Goal: Task Accomplishment & Management: Complete application form

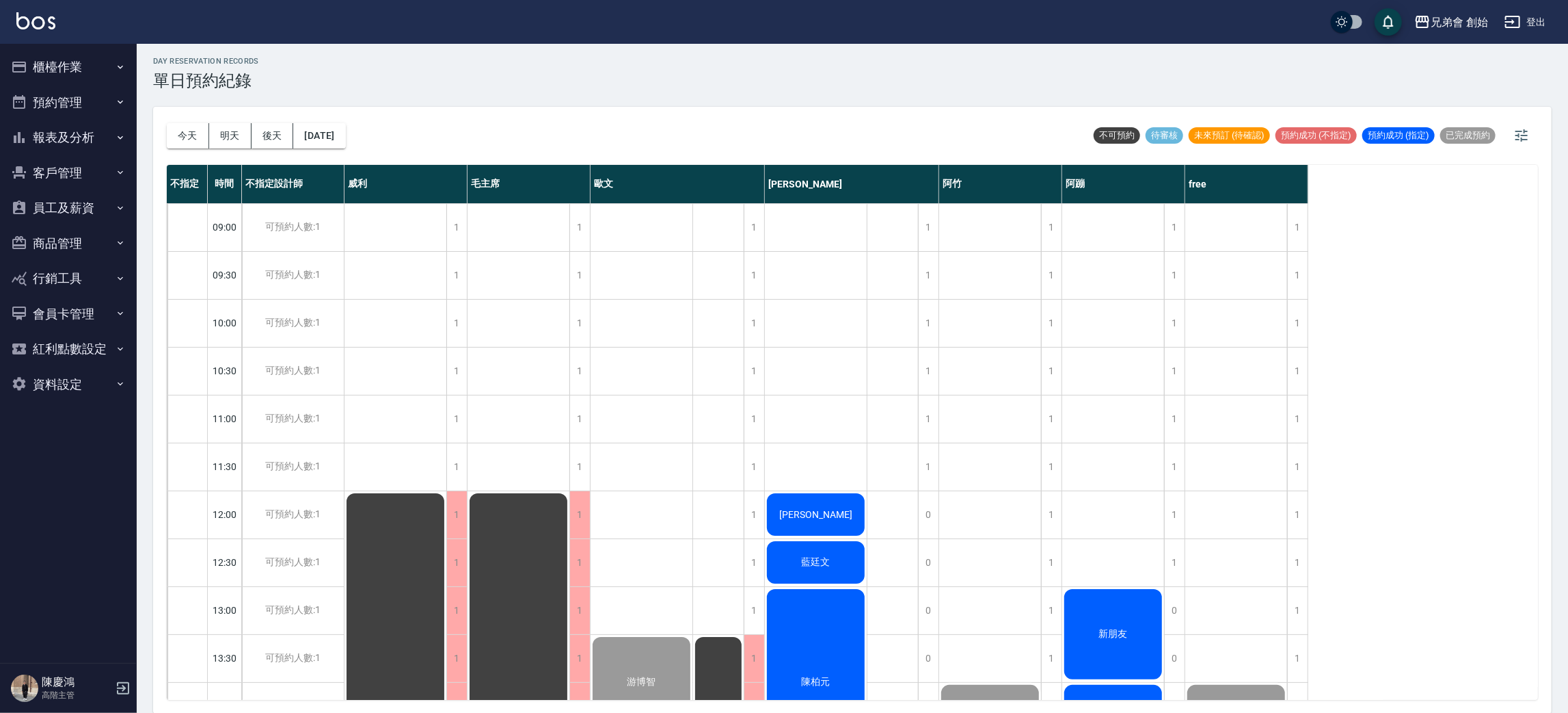
scroll to position [702, 0]
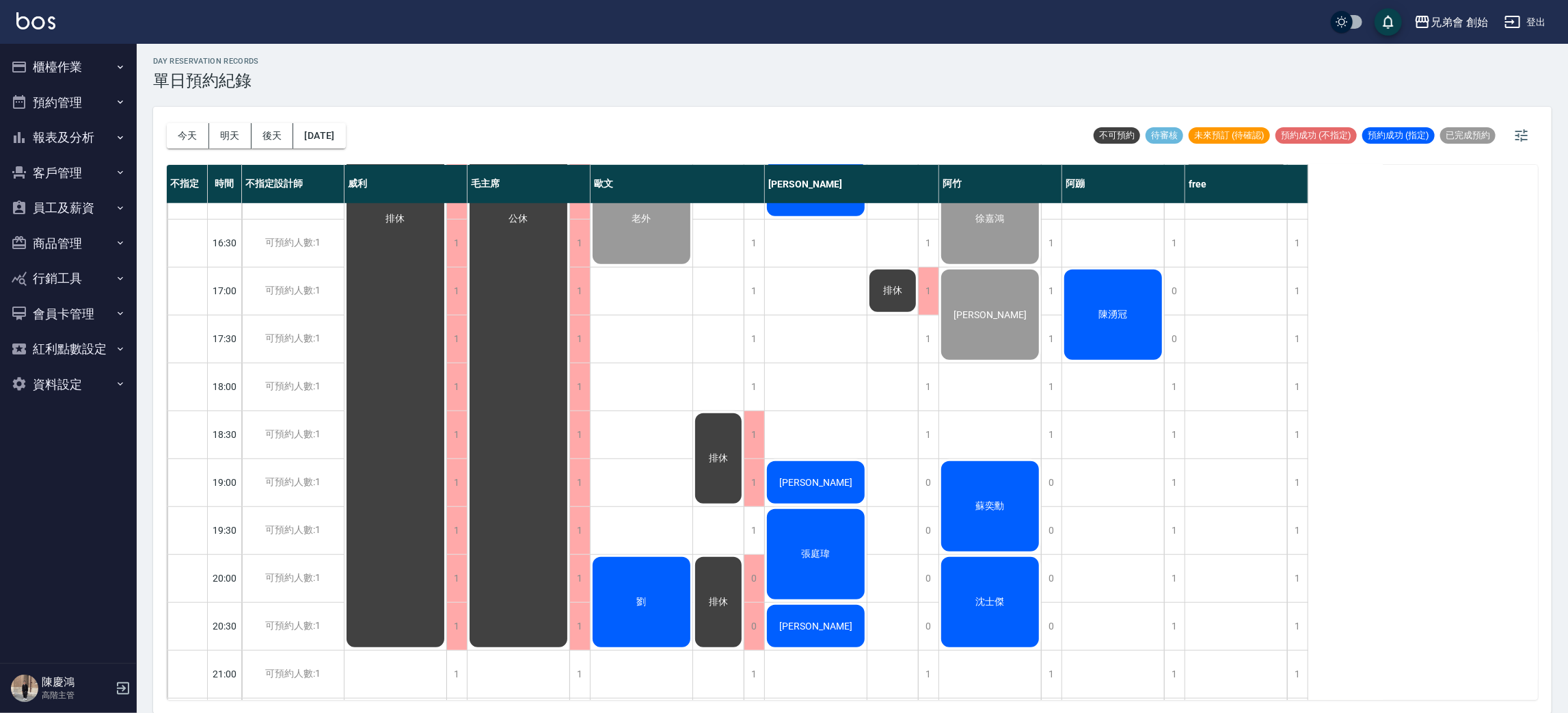
click at [657, 580] on div "劉" at bounding box center [641, 603] width 102 height 95
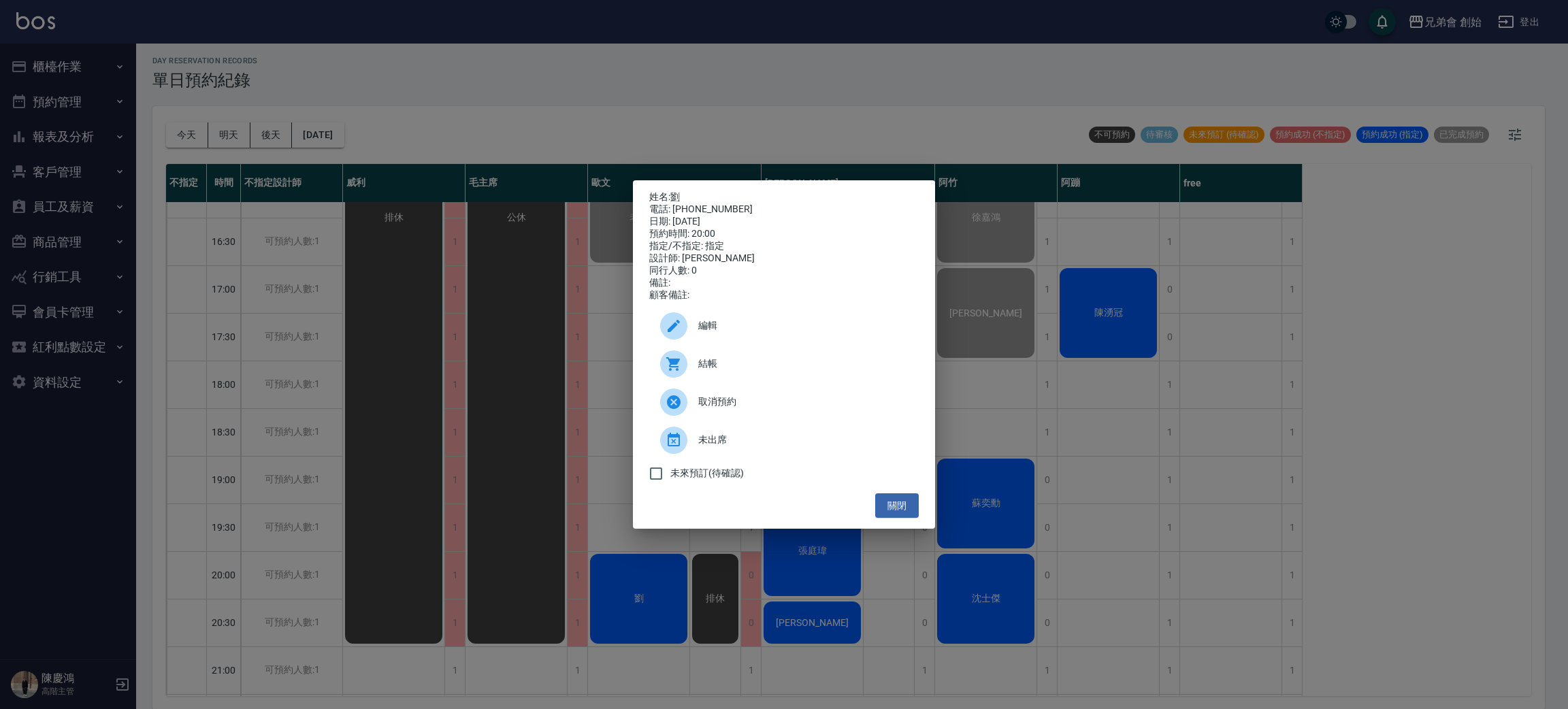
click at [393, 545] on div "姓名: 劉 電話: 0967397367 日期: 2025/09/13 預約時間: 20:00 指定/不指定: 指定 設計師: 歐文 同行人數: 0 備註: …" at bounding box center [784, 354] width 1568 height 709
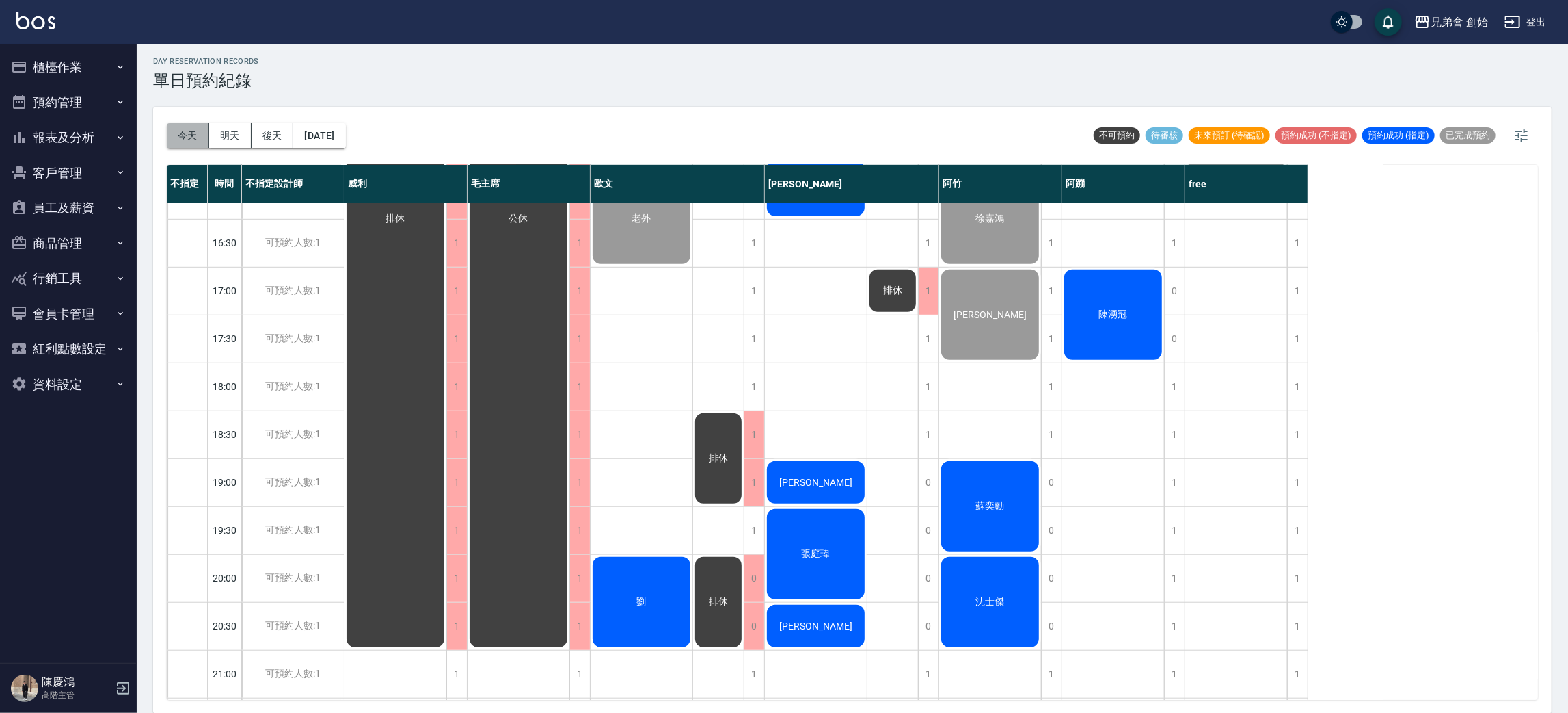
click at [195, 131] on button "今天" at bounding box center [187, 136] width 42 height 26
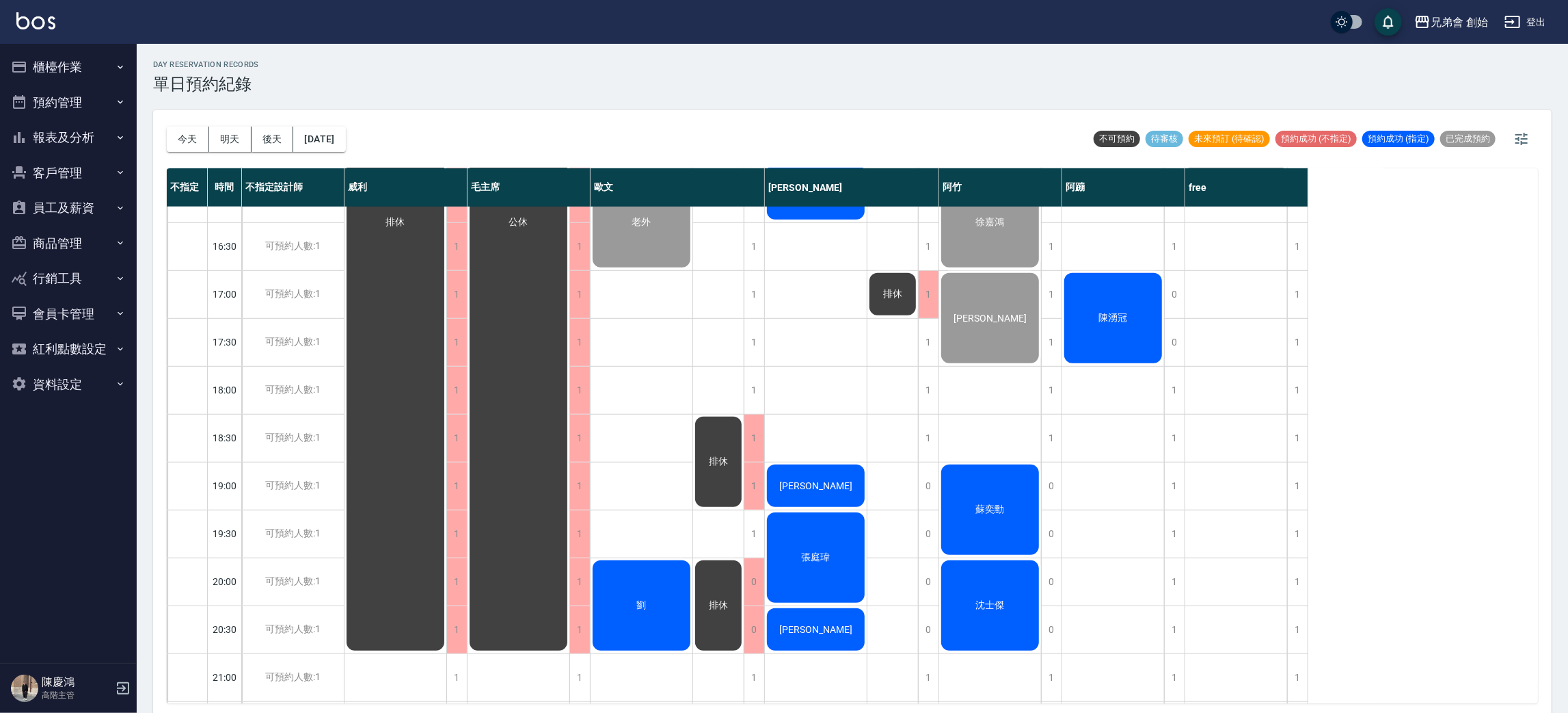
scroll to position [806, 0]
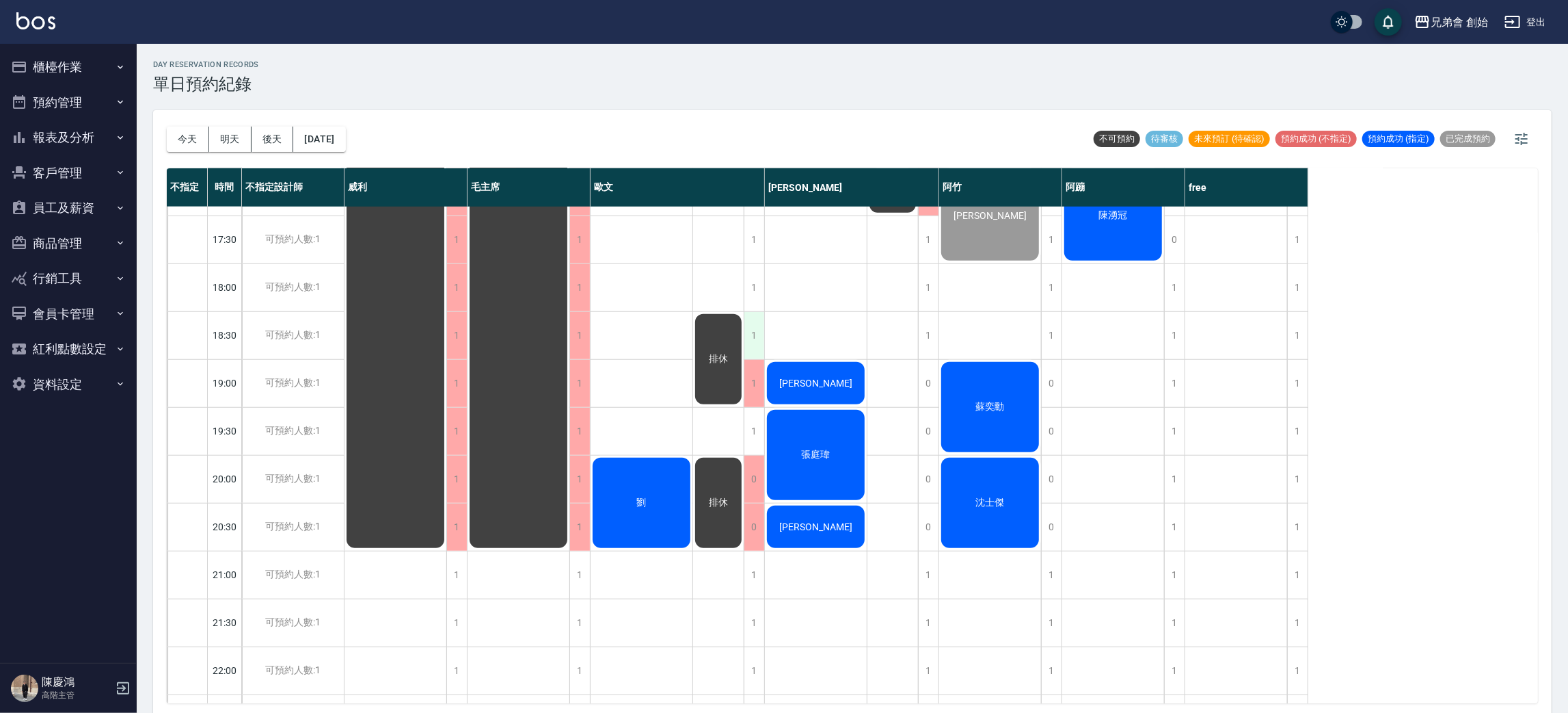
click at [750, 339] on div "1" at bounding box center [754, 335] width 21 height 47
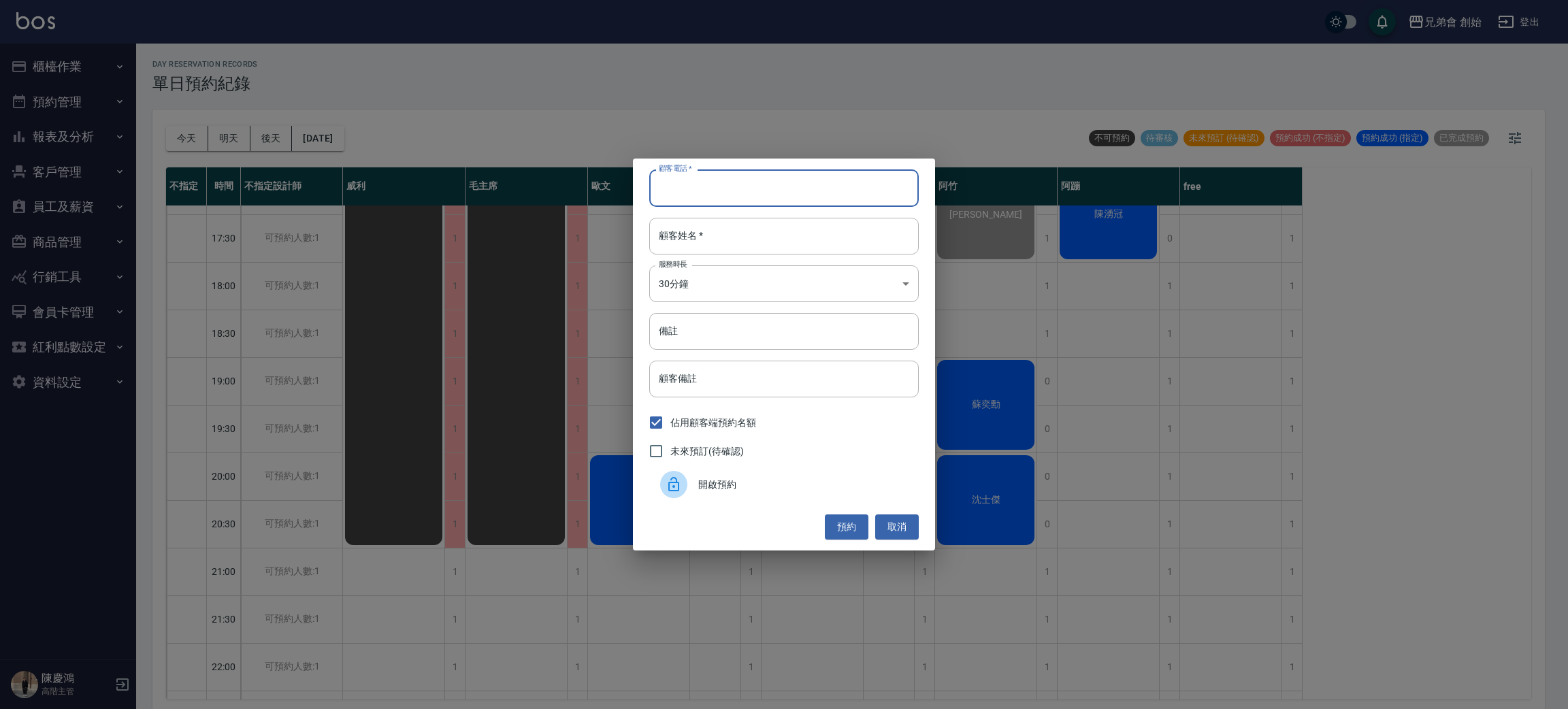
click at [743, 185] on input "顧客電話   *" at bounding box center [784, 187] width 270 height 36
type input "5120.6510"
click at [755, 240] on input "顧客姓名   *" at bounding box center [784, 235] width 270 height 36
type input "外勞"
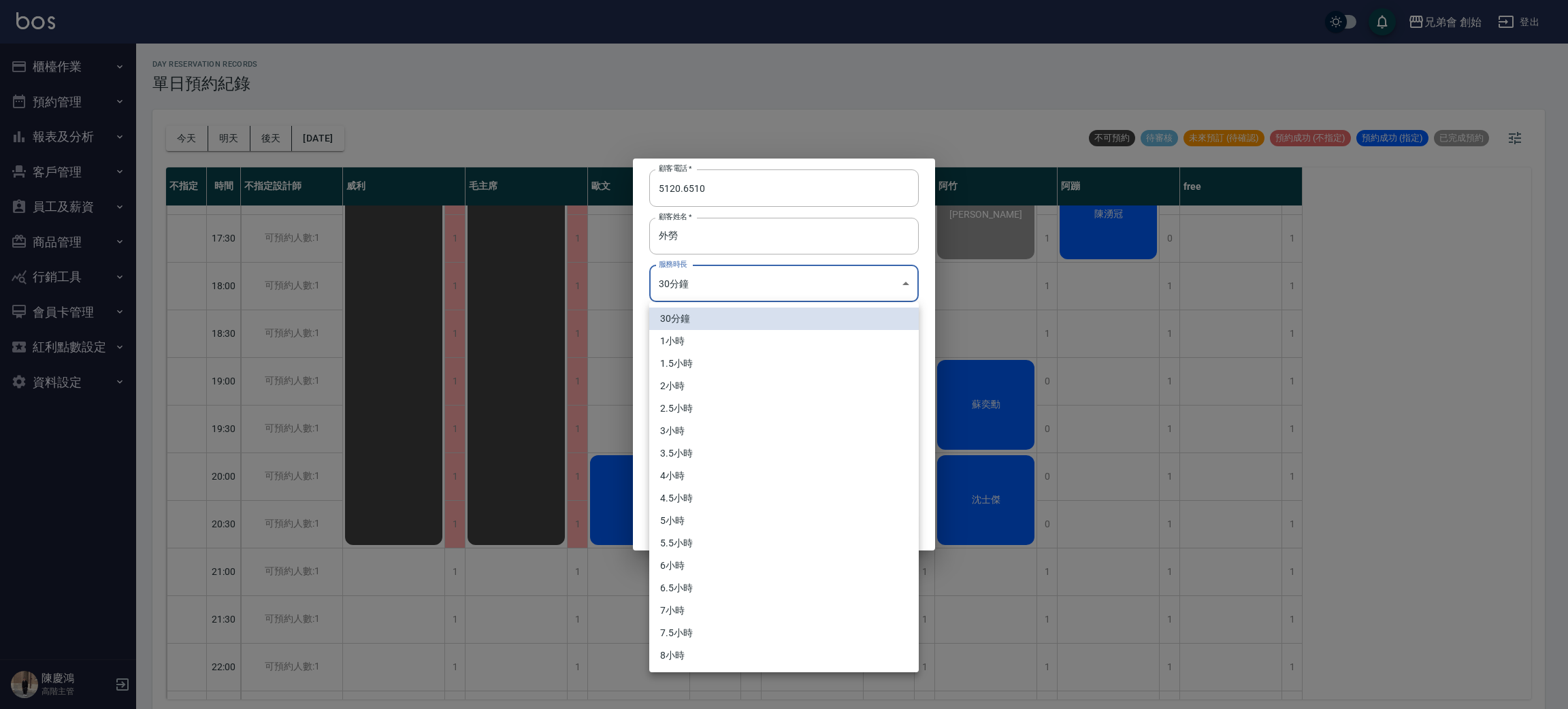
click at [763, 274] on body "兄弟會 創始 登出 櫃檯作業 打帳單 帳單列表 掛單列表 座位開單 營業儀表板 現金收支登錄 高階收支登錄 材料自購登錄 每日結帳 排班表 現場電腦打卡 掃碼…" at bounding box center [784, 356] width 1568 height 713
click at [754, 345] on li "1小時" at bounding box center [784, 340] width 270 height 23
type input "2"
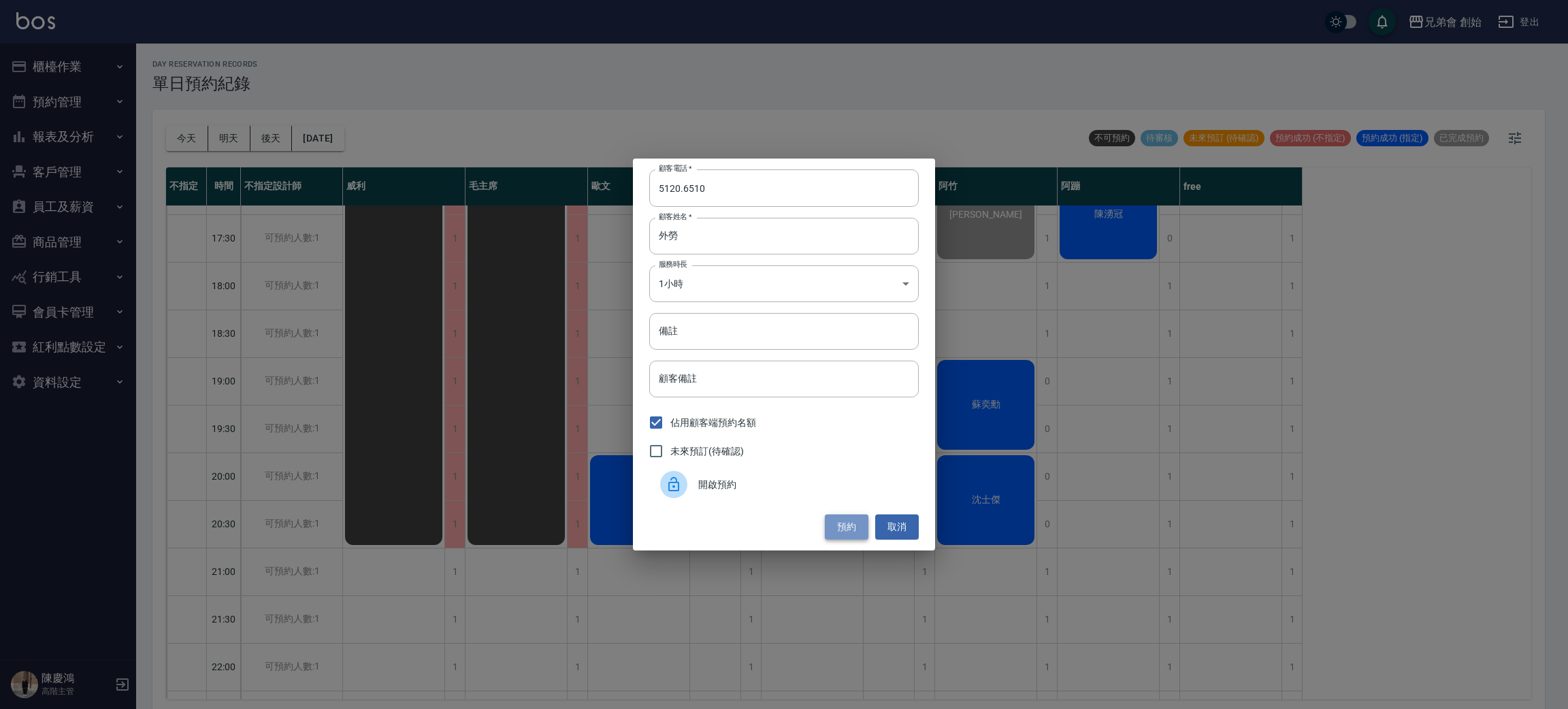
click at [841, 519] on button "預約" at bounding box center [847, 527] width 43 height 25
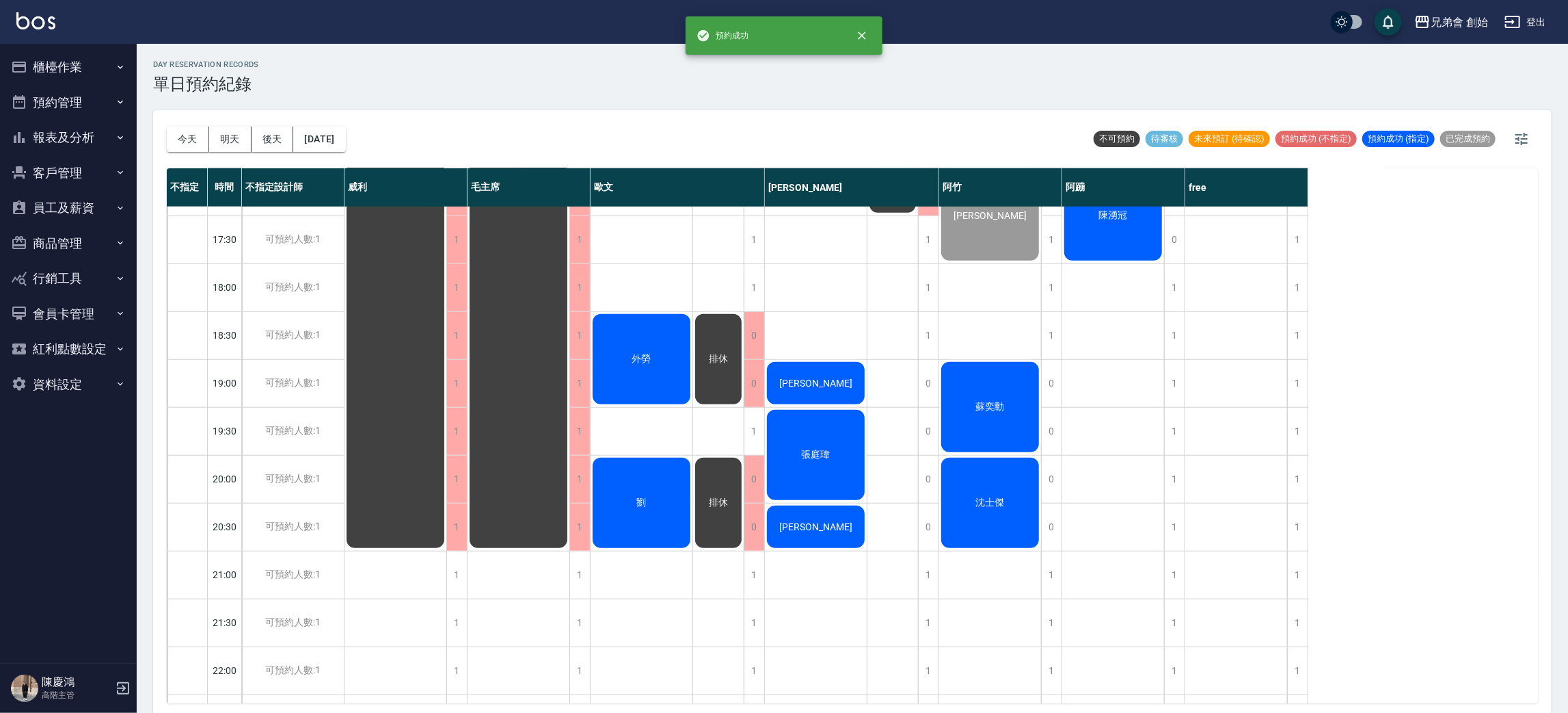
click at [651, 363] on span "外勞" at bounding box center [642, 359] width 25 height 12
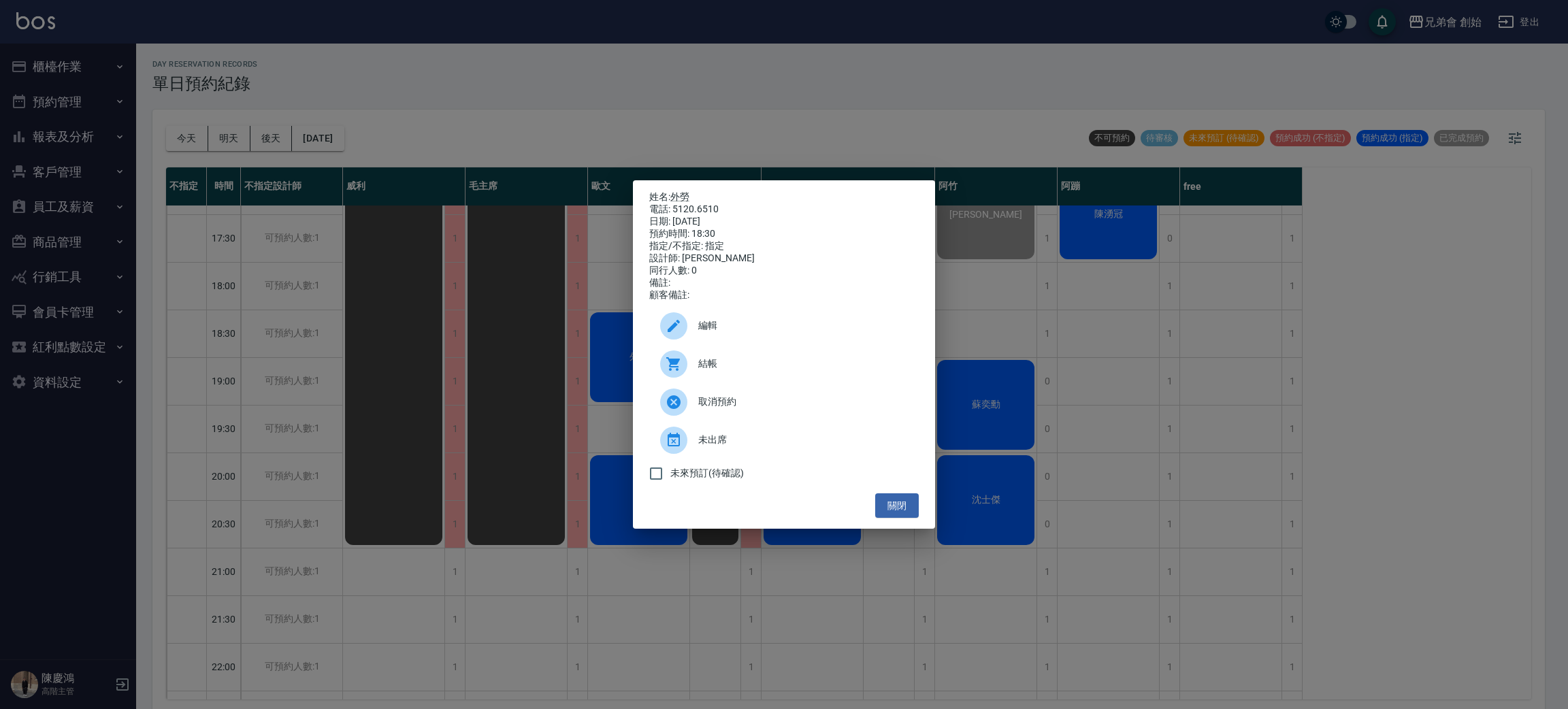
click at [710, 371] on span "結帳" at bounding box center [804, 364] width 210 height 15
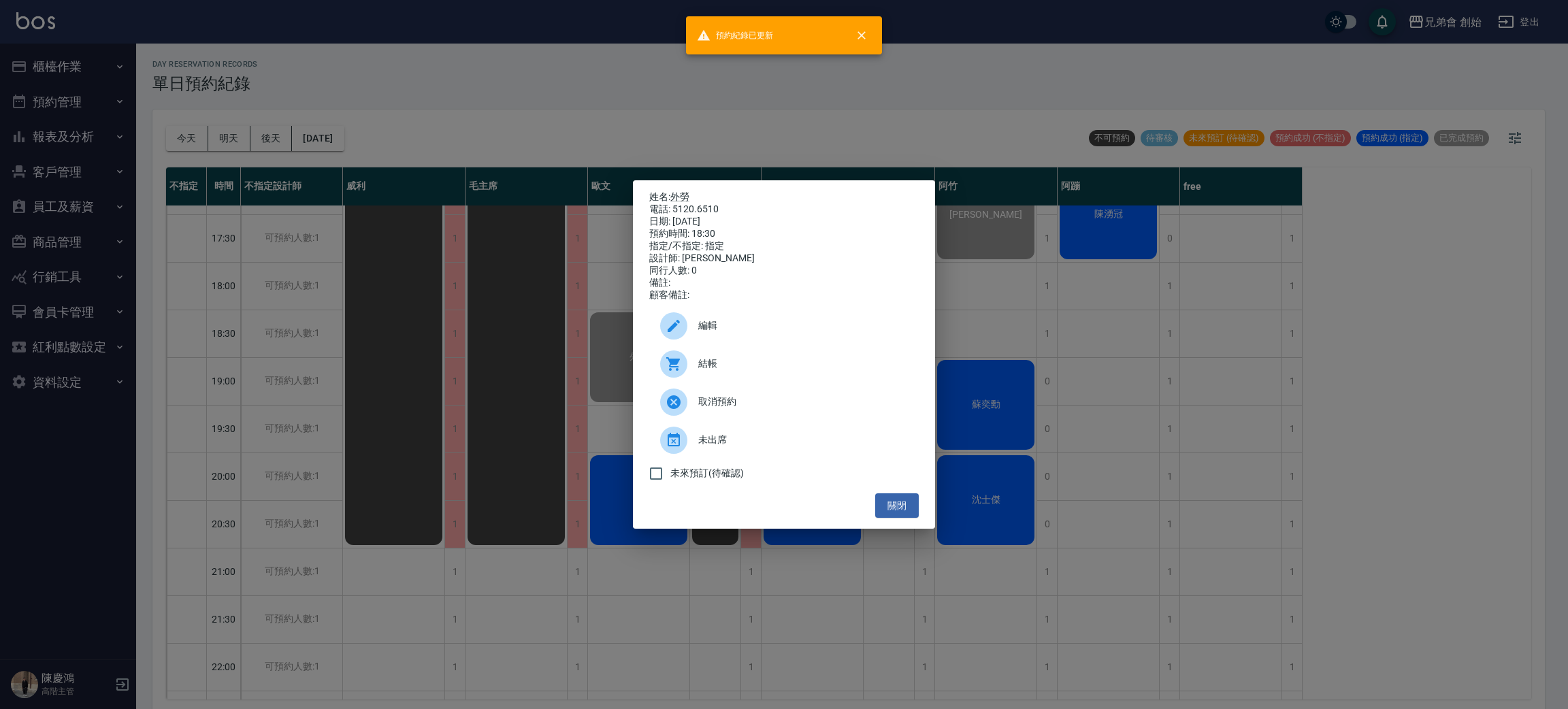
click at [361, 167] on div "姓名: 外勞 電話: 5120.6510 日期: 2025/09/13 預約時間: 18:30 指定/不指定: 指定 設計師: 歐文 同行人數: 0 備註: …" at bounding box center [784, 354] width 1568 height 709
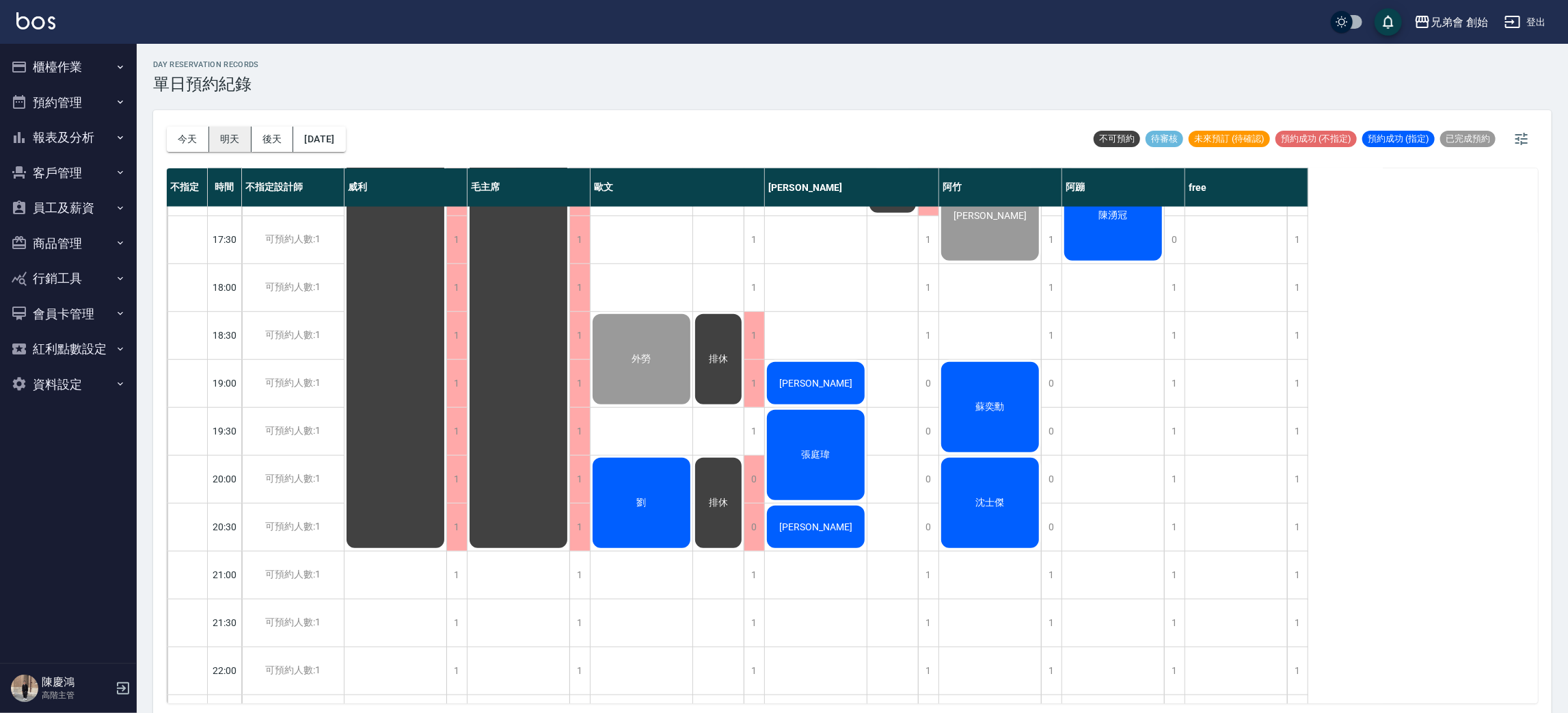
click at [231, 133] on button "明天" at bounding box center [230, 139] width 42 height 26
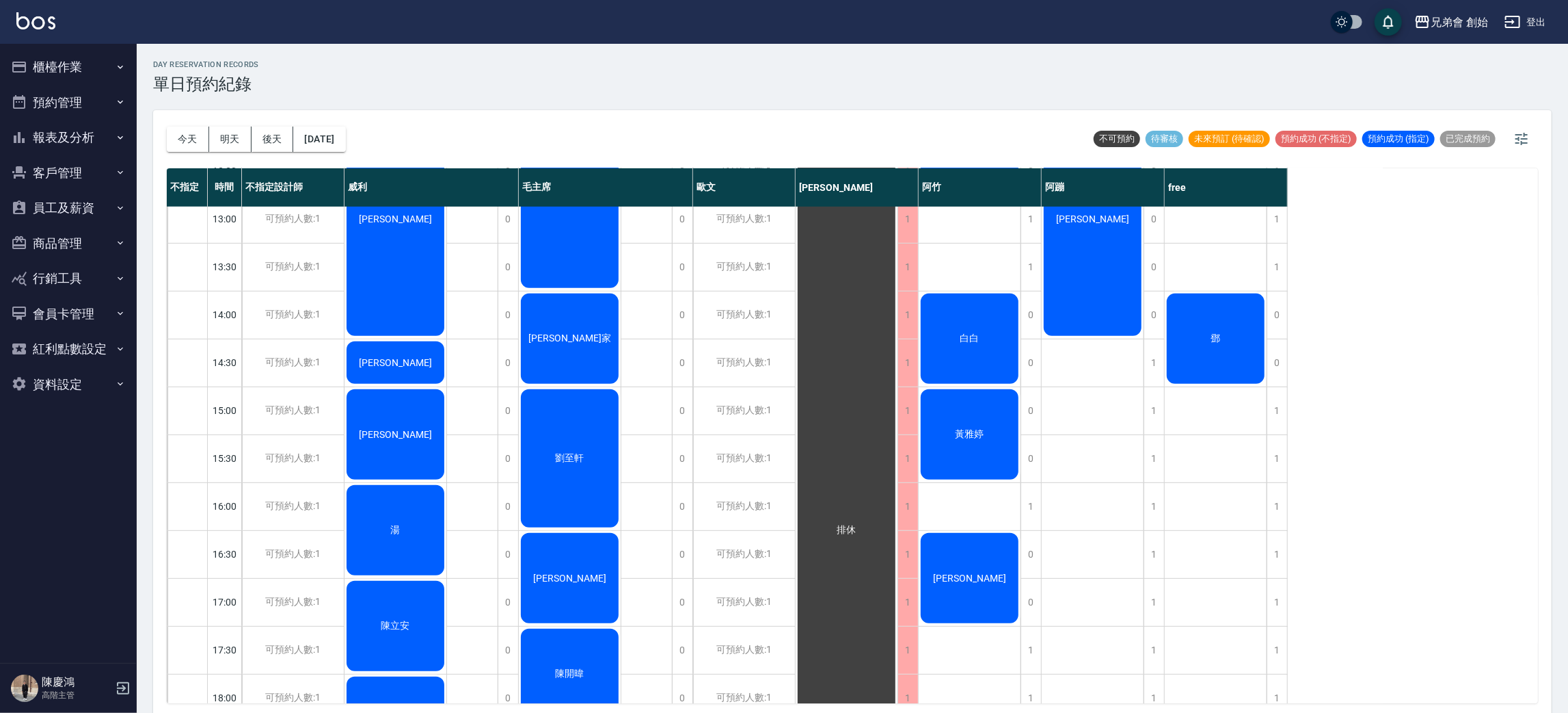
scroll to position [189, 0]
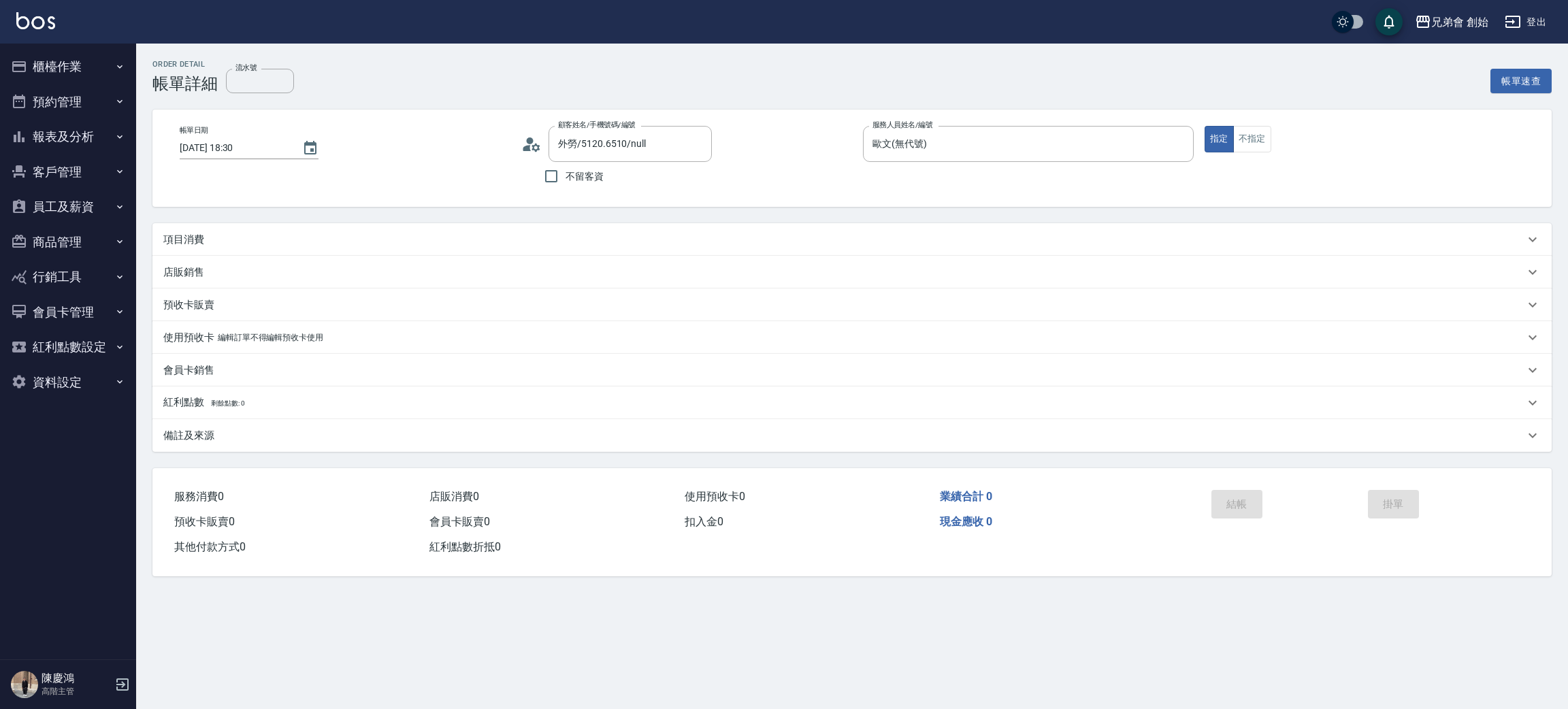
click at [206, 238] on div "項目消費" at bounding box center [843, 239] width 1361 height 15
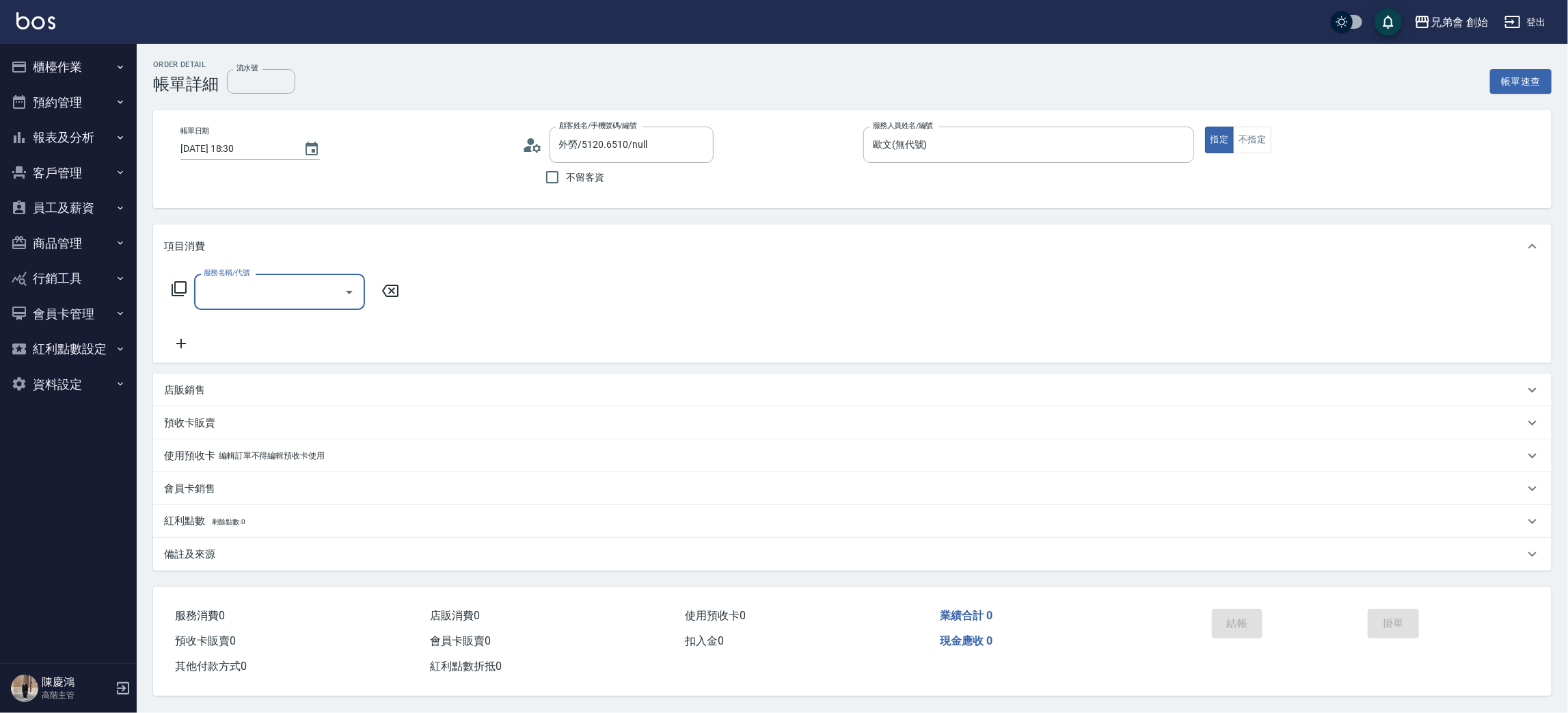
click at [253, 285] on input "服務名稱/代號" at bounding box center [269, 292] width 138 height 24
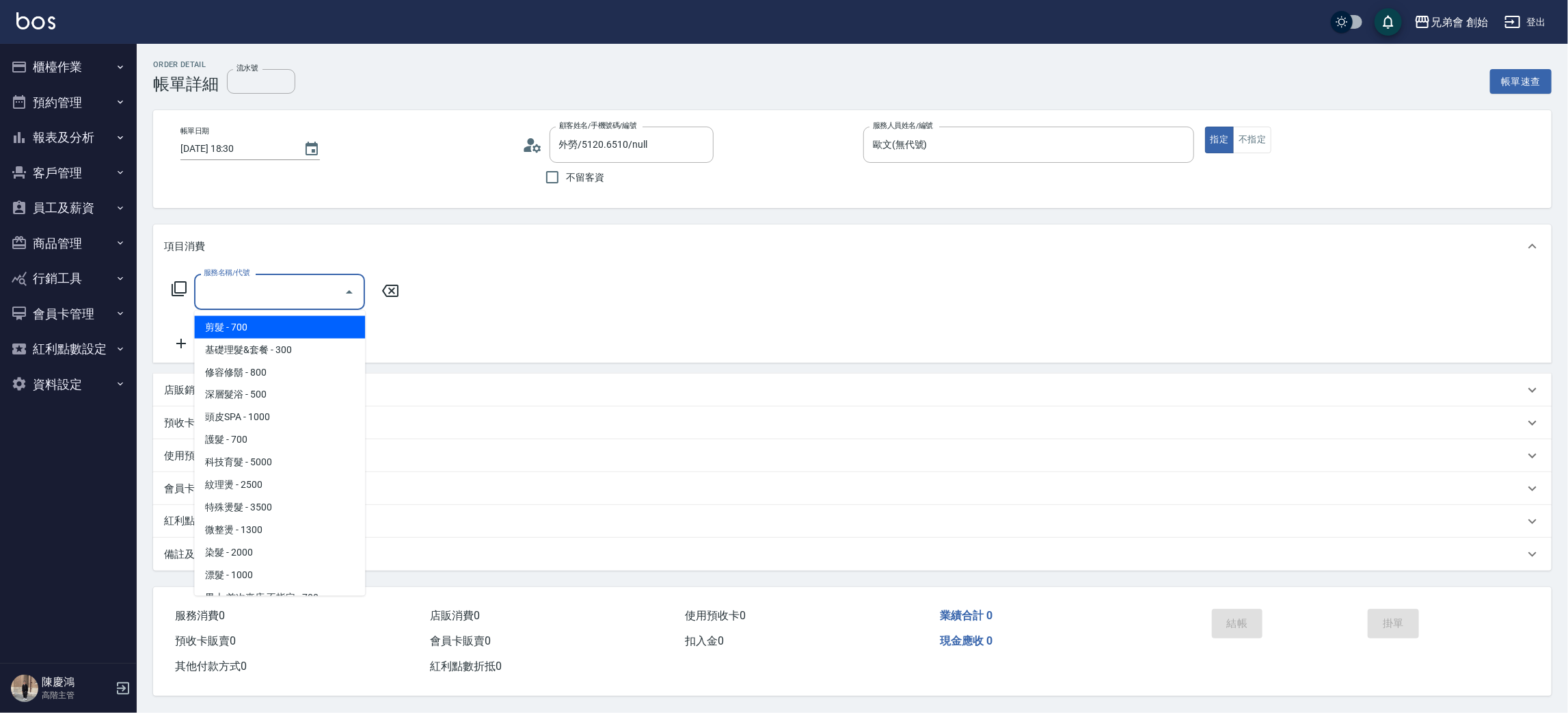
click at [276, 331] on span "剪髮 - 700" at bounding box center [279, 327] width 170 height 23
type input "剪髮(A01)"
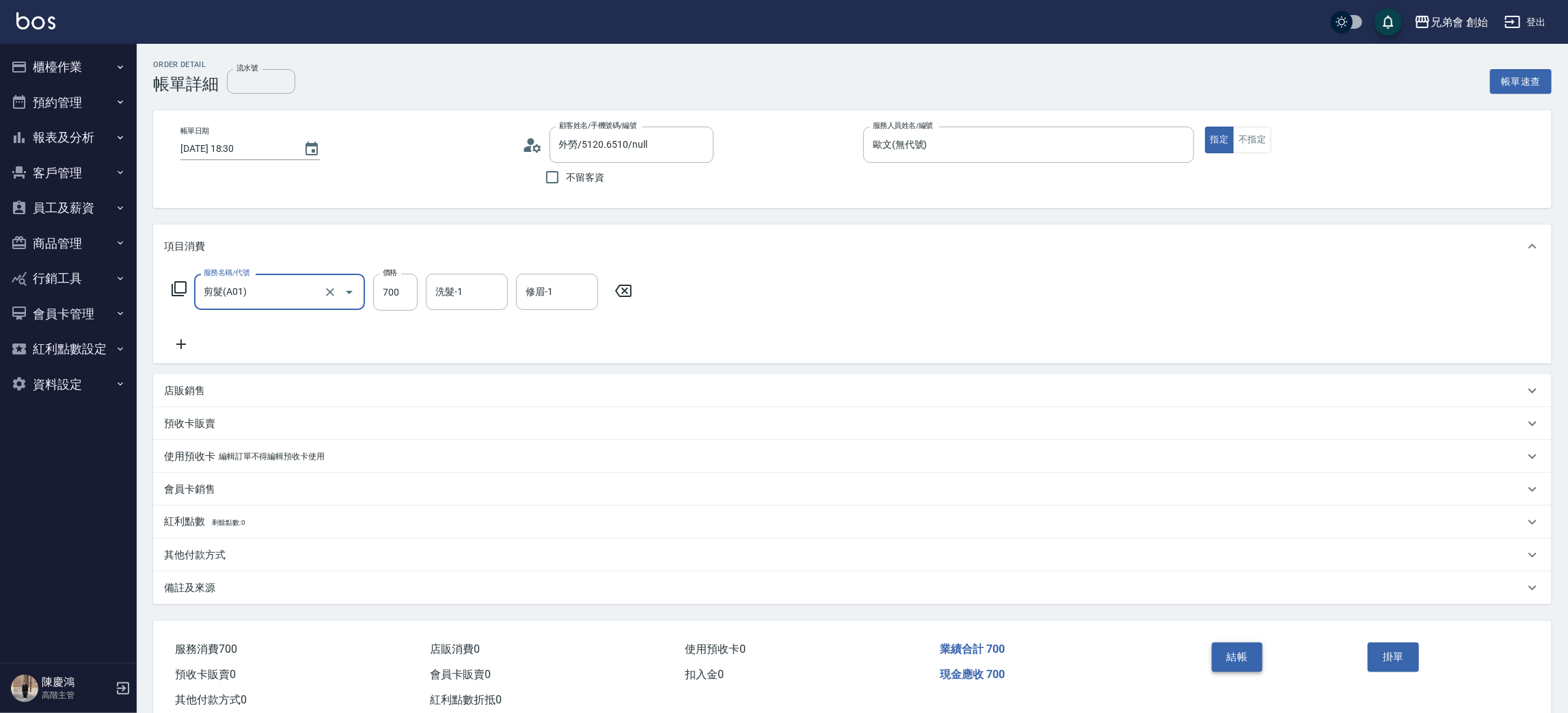
click at [1221, 654] on button "結帳" at bounding box center [1238, 656] width 51 height 29
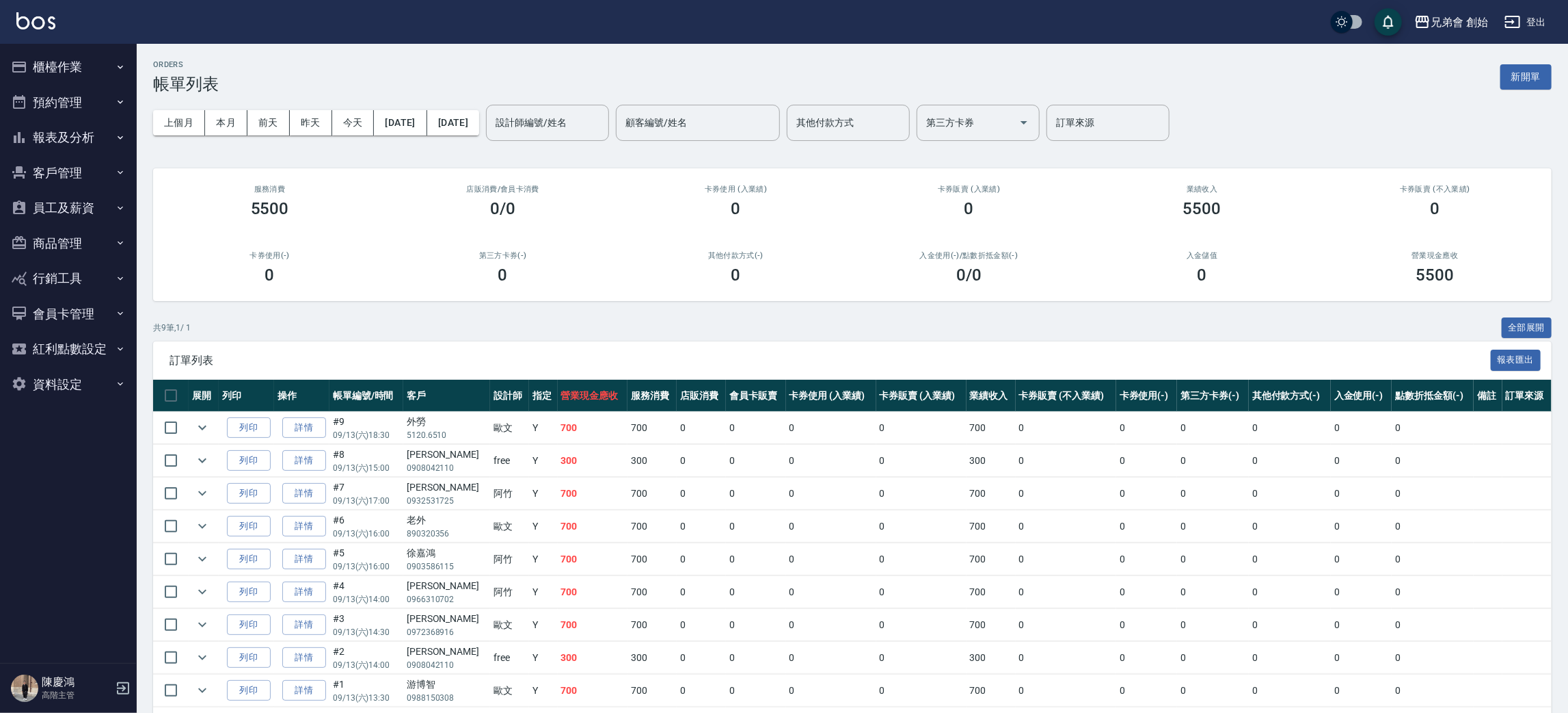
click at [616, 143] on div "上個月 本月 前天 昨天 今天 2025/09/13 2025/09/13 設計師編號/姓名 設計師編號/姓名 顧客編號/姓名 顧客編號/姓名 其他付款方式 …" at bounding box center [852, 122] width 1398 height 58
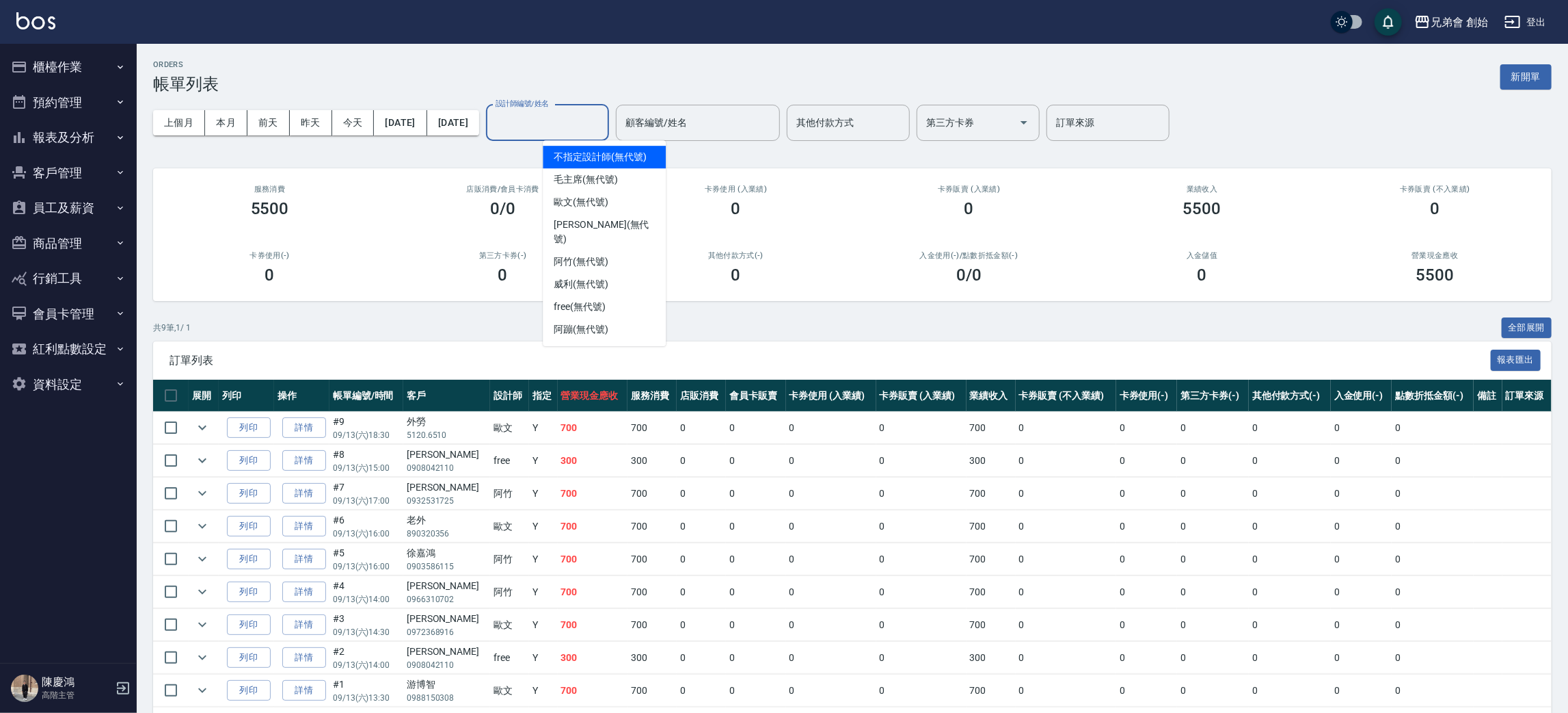
click at [603, 134] on input "設計師編號/姓名" at bounding box center [547, 122] width 110 height 24
click at [597, 202] on span "歐文 (無代號)" at bounding box center [580, 202] width 54 height 15
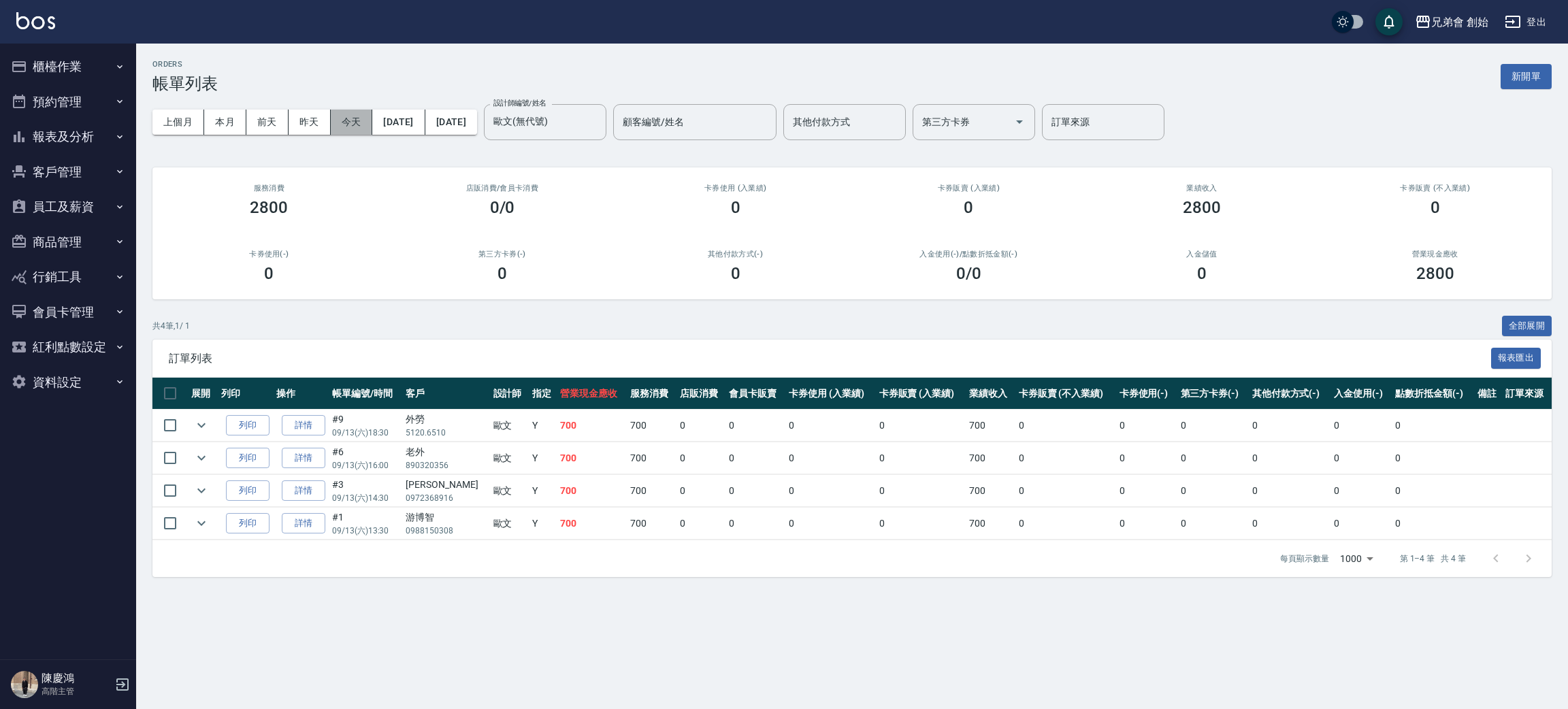
click at [348, 126] on button "今天" at bounding box center [351, 123] width 42 height 25
click at [238, 127] on button "本月" at bounding box center [225, 123] width 42 height 25
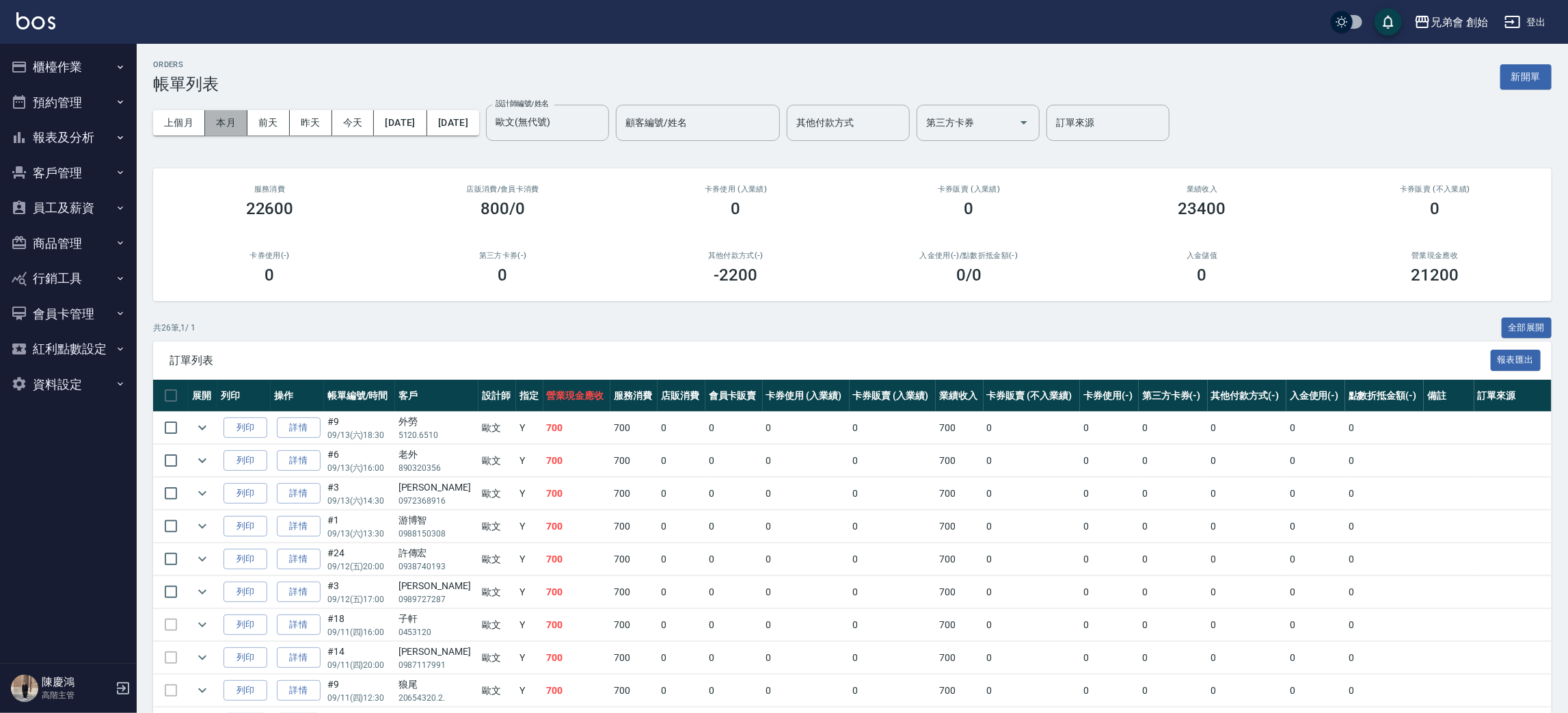
click at [211, 124] on button "本月" at bounding box center [226, 123] width 42 height 26
click at [582, 129] on input "歐文(無代號)" at bounding box center [537, 122] width 91 height 24
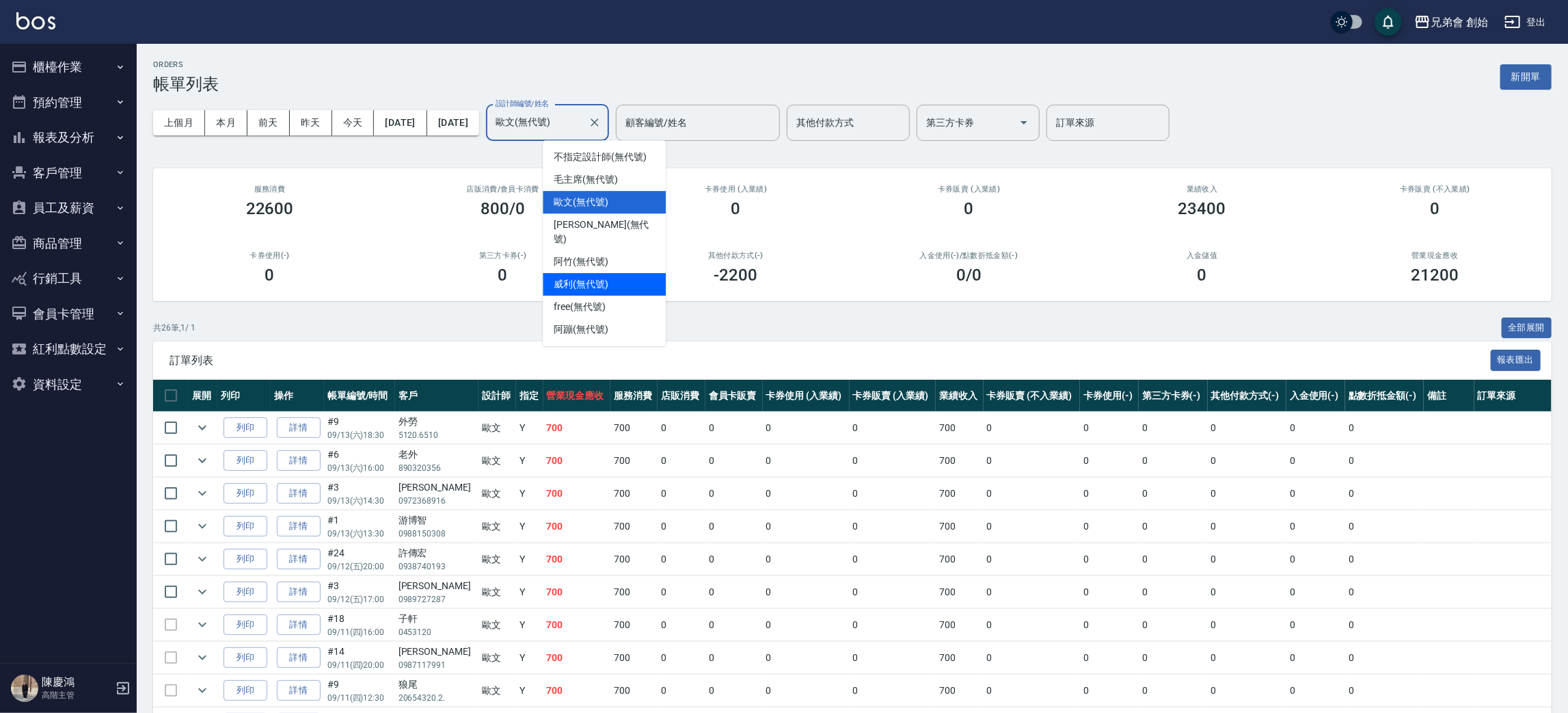
click at [608, 277] on span "威利 (無代號)" at bounding box center [580, 284] width 54 height 15
type input "威利(無代號)"
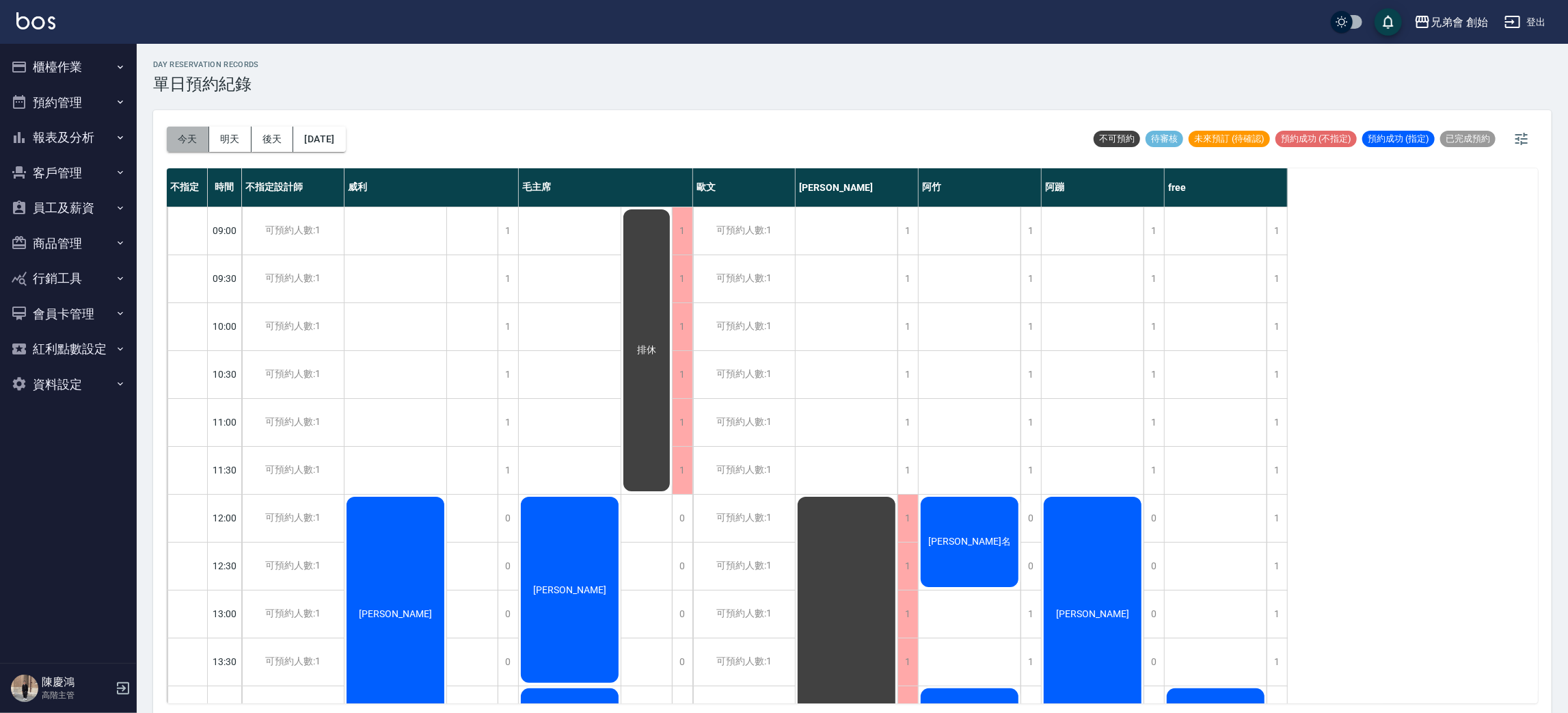
click at [175, 133] on button "今天" at bounding box center [187, 139] width 42 height 26
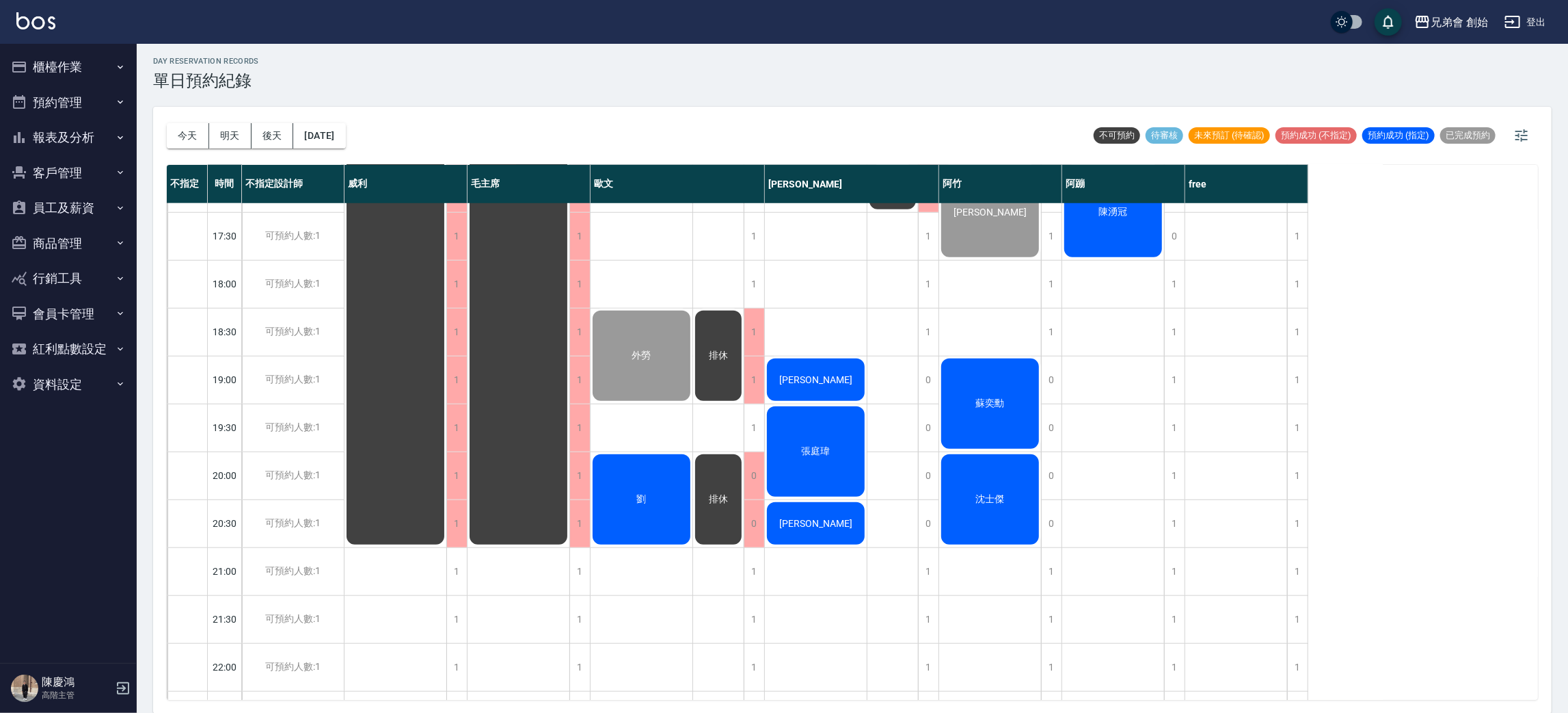
scroll to position [908, 0]
